Goal: Task Accomplishment & Management: Manage account settings

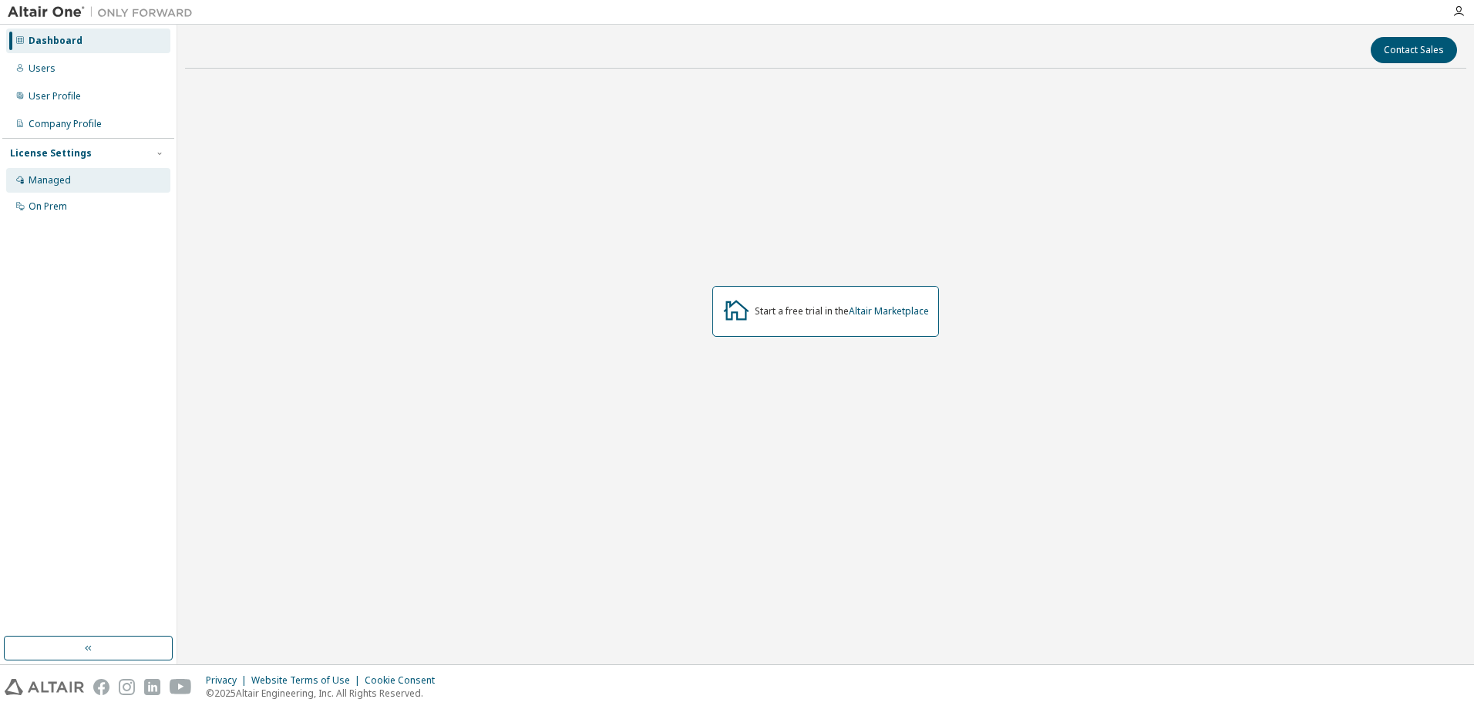
click at [69, 177] on div "Managed" at bounding box center [50, 180] width 42 height 12
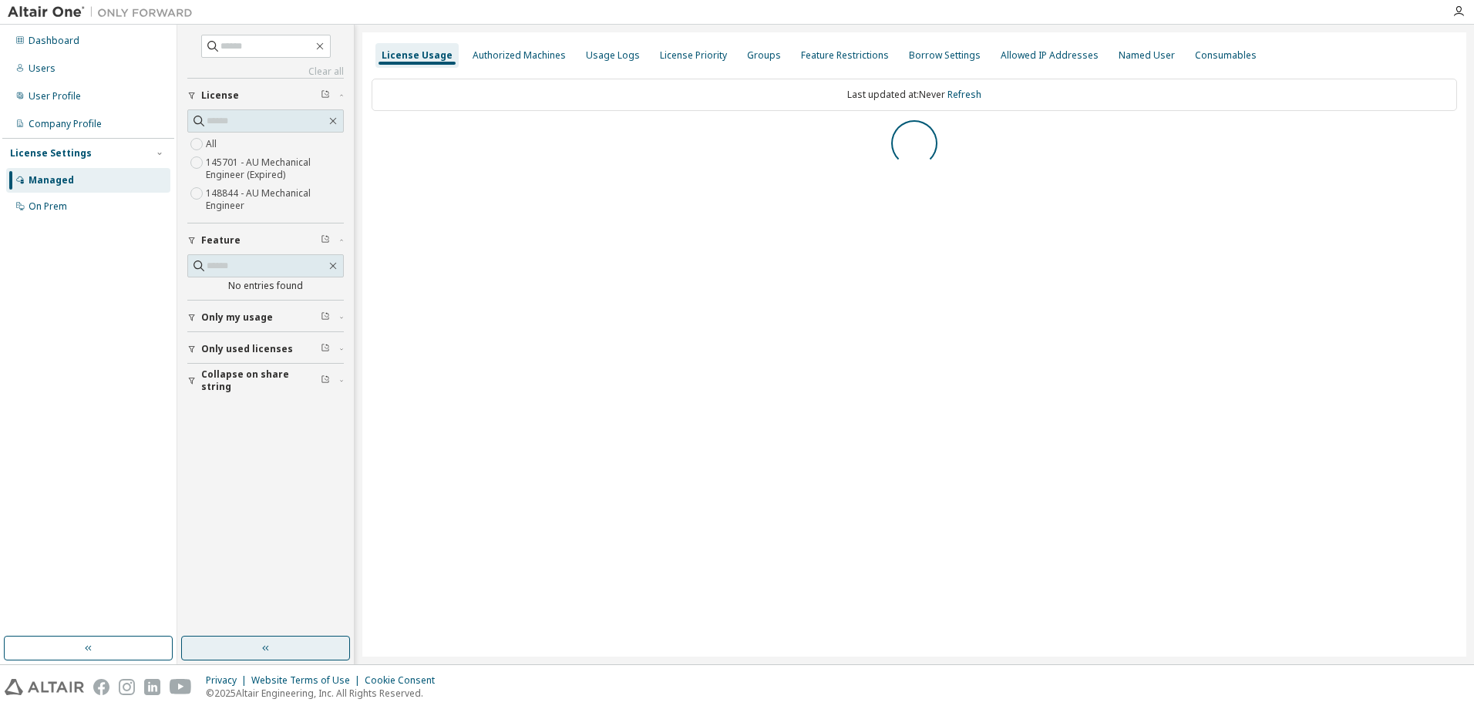
click at [244, 651] on button "button" at bounding box center [265, 648] width 169 height 25
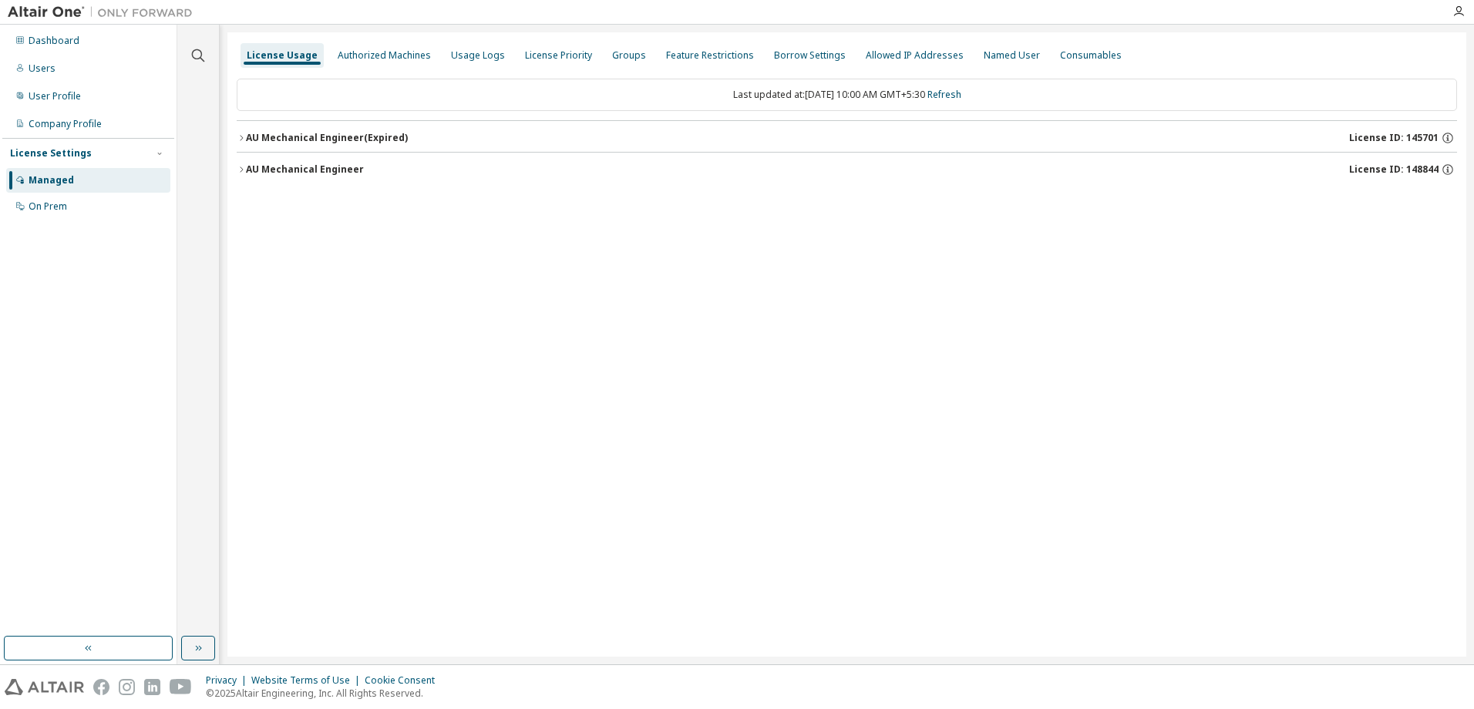
click at [322, 171] on div "AU Mechanical Engineer" at bounding box center [305, 169] width 118 height 12
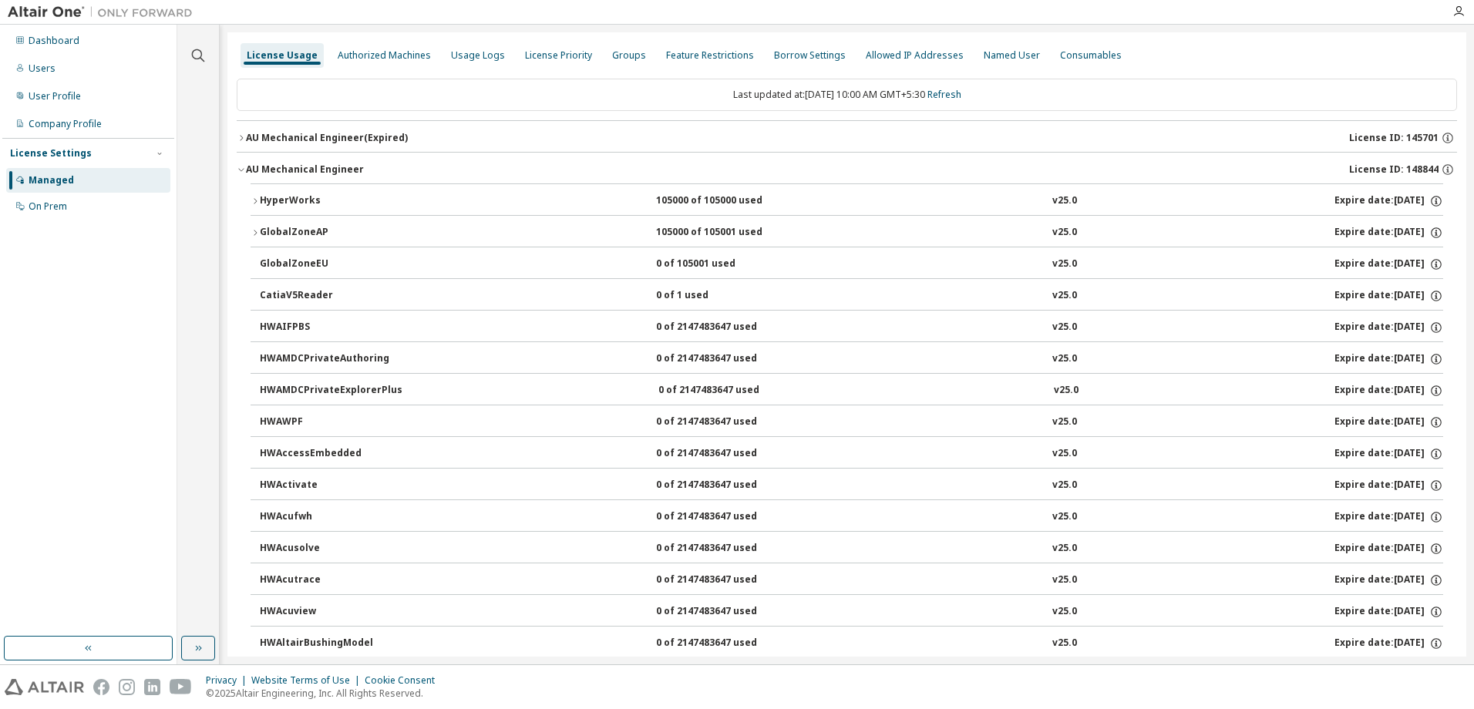
click at [277, 205] on div "HyperWorks" at bounding box center [329, 201] width 139 height 14
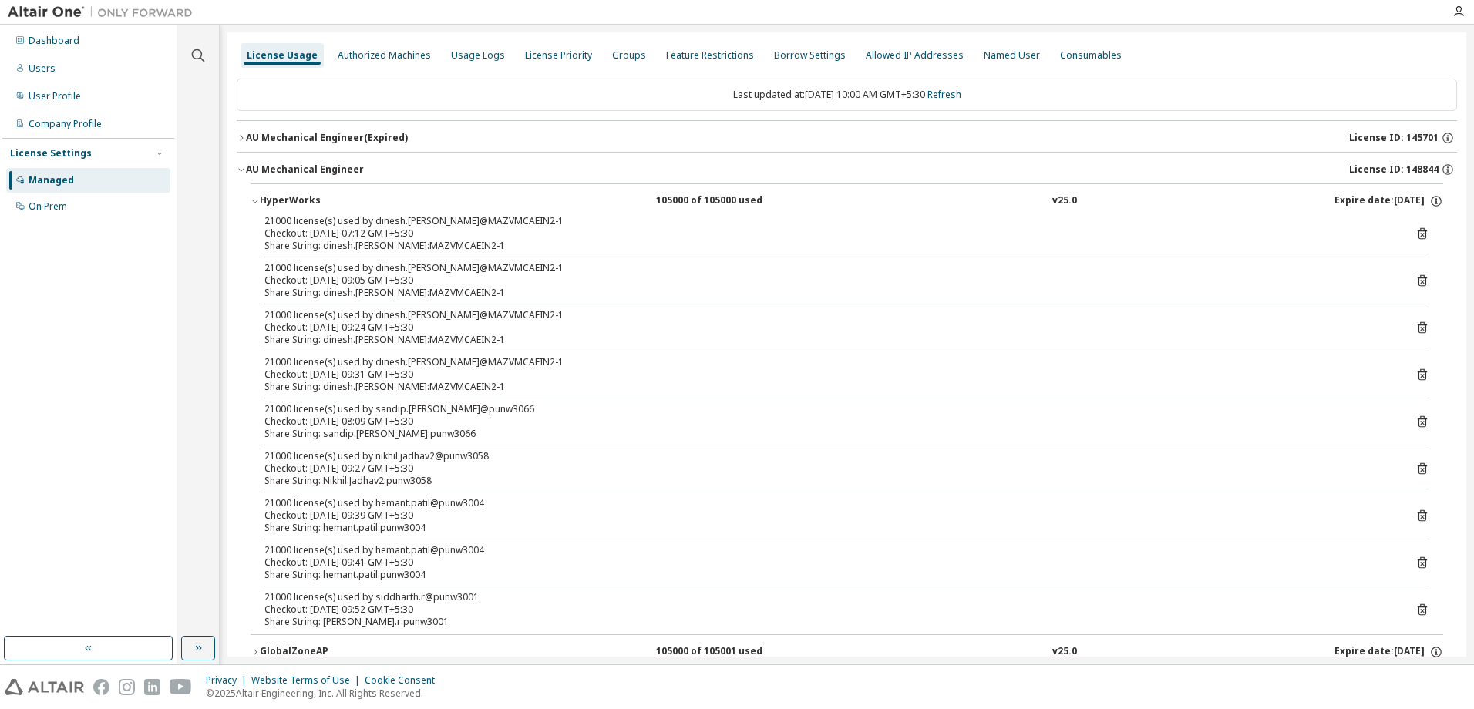
scroll to position [77, 0]
